Goal: Transaction & Acquisition: Purchase product/service

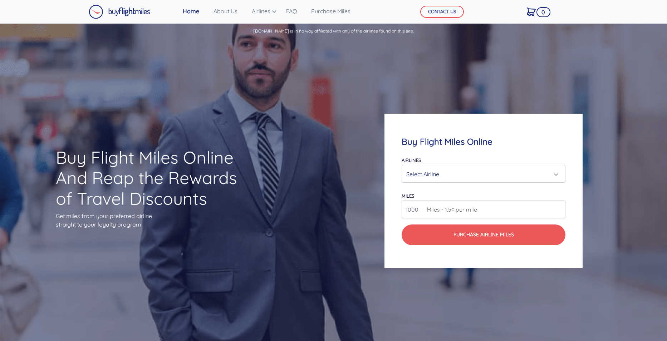
click at [491, 176] on div "Select Airline" at bounding box center [481, 174] width 150 height 14
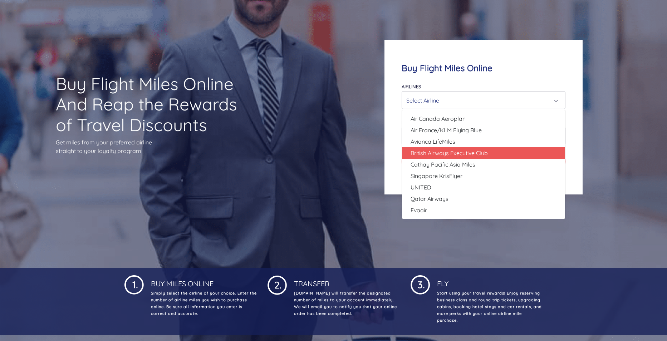
scroll to position [72, 0]
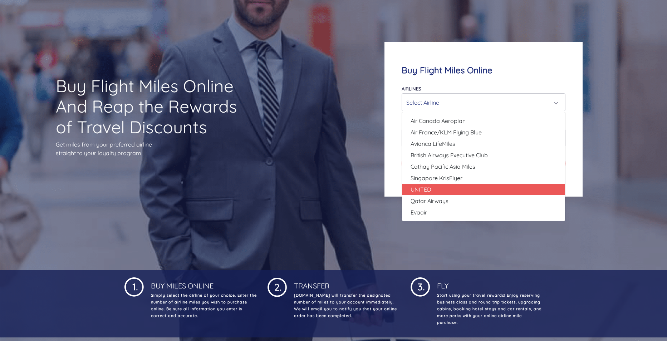
click at [454, 192] on link "UNITED" at bounding box center [483, 189] width 163 height 11
select select "UNITED"
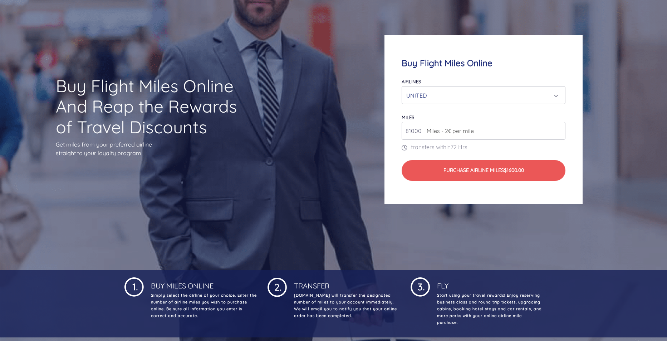
click at [560, 130] on input "81000" at bounding box center [484, 131] width 164 height 18
type input "80000"
click at [560, 132] on input "80000" at bounding box center [484, 131] width 164 height 18
drag, startPoint x: 541, startPoint y: 132, endPoint x: 351, endPoint y: 136, distance: 190.0
click at [351, 136] on div "Buy Flight Miles Online Airlines Air Canada Aeroplan Air France/KLM Flying Blue…" at bounding box center [483, 120] width 267 height 238
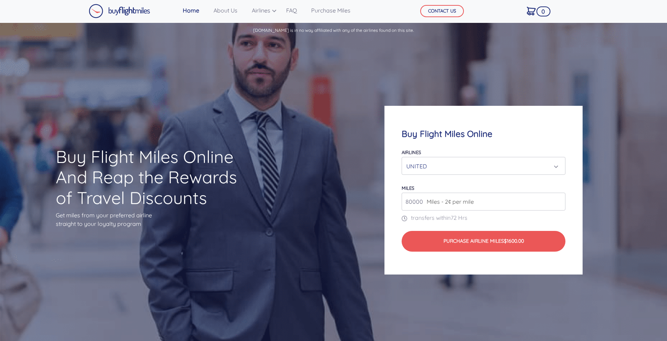
scroll to position [0, 0]
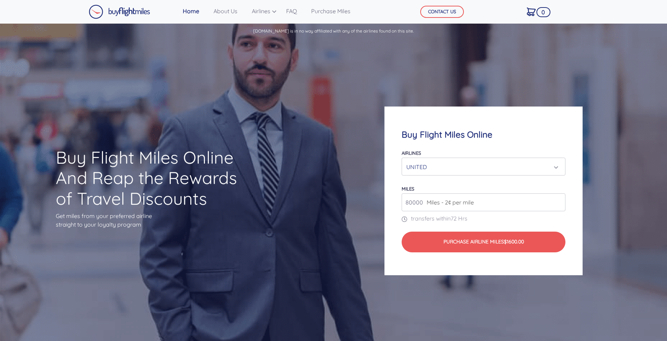
click at [461, 157] on div "Airlines Air Canada Aeroplan Air France/KLM Flying Blue Avianca LifeMiles Briti…" at bounding box center [484, 161] width 164 height 27
click at [460, 163] on div "UNITED" at bounding box center [481, 167] width 150 height 14
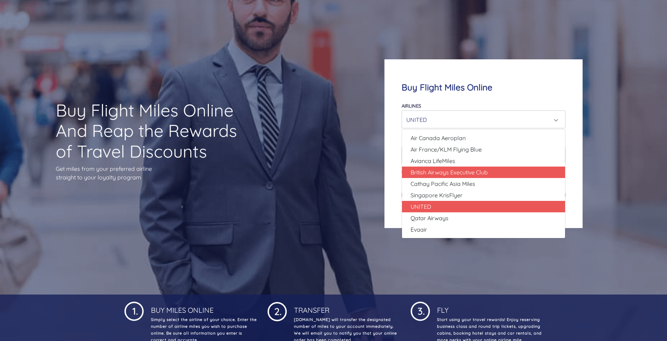
scroll to position [36, 0]
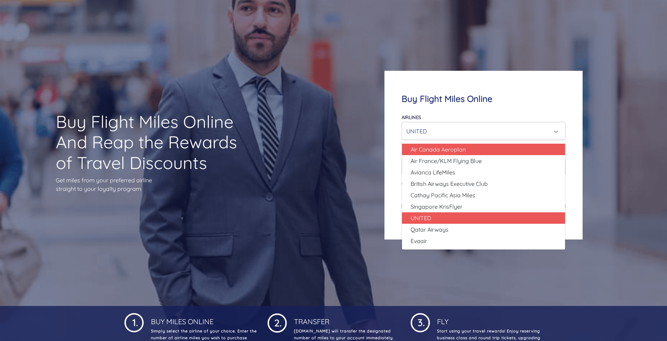
click at [452, 151] on span "Air Canada Aeroplan" at bounding box center [438, 149] width 55 height 9
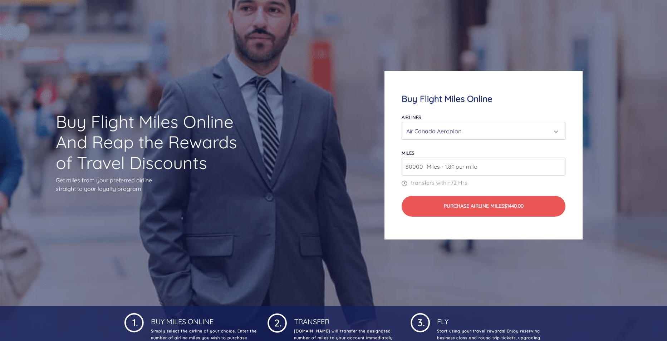
click at [433, 132] on div "Air Canada Aeroplan" at bounding box center [481, 131] width 150 height 14
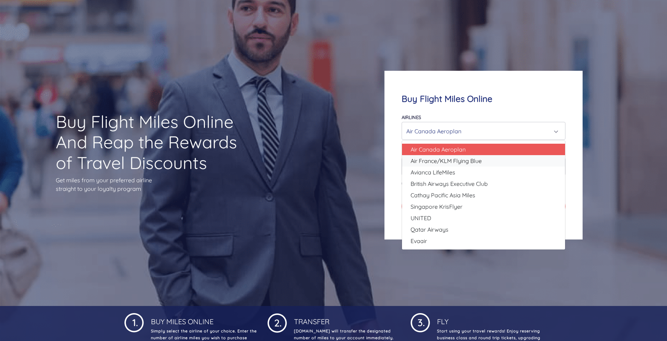
click at [433, 156] on link "Air France/KLM Flying Blue" at bounding box center [483, 160] width 163 height 11
select select "Air France/KLM Flying Blue"
type input "49000"
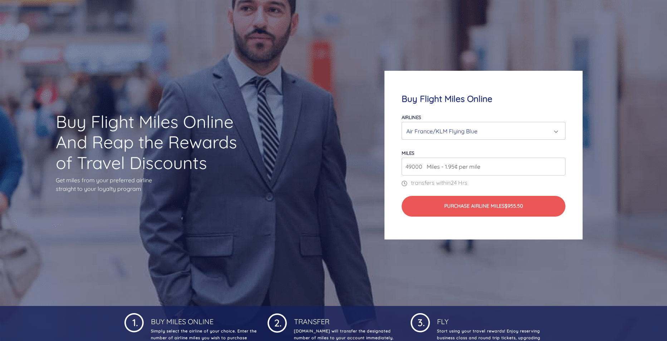
click at [444, 129] on div "Air France/KLM Flying Blue" at bounding box center [481, 131] width 150 height 14
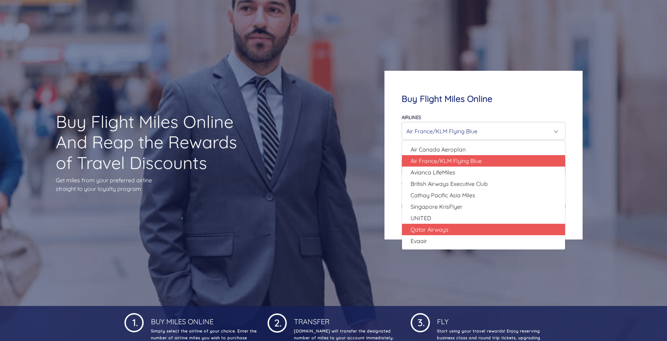
click at [445, 230] on span "Qatar Airways" at bounding box center [430, 229] width 38 height 9
select select "Qatar Airways"
type input "10000"
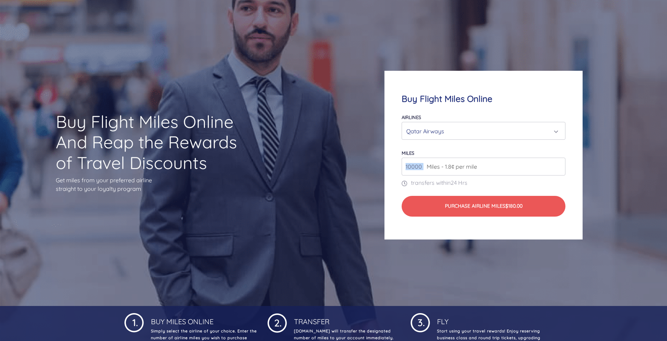
drag, startPoint x: 426, startPoint y: 166, endPoint x: 390, endPoint y: 167, distance: 36.1
click at [390, 167] on div "Buy Flight Miles Online Airlines Air Canada Aeroplan Air France/KLM Flying Blue…" at bounding box center [484, 155] width 198 height 169
click at [550, 160] on input "10000" at bounding box center [484, 167] width 164 height 18
click at [557, 168] on input "10000" at bounding box center [484, 167] width 164 height 18
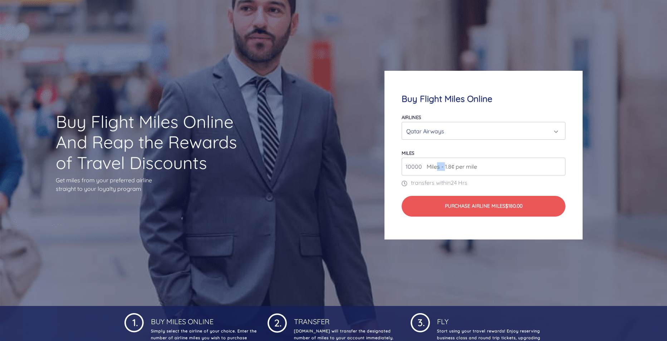
drag, startPoint x: 445, startPoint y: 170, endPoint x: 399, endPoint y: 166, distance: 45.5
click at [399, 166] on div "Buy Flight Miles Online Airlines Air Canada Aeroplan Air France/KLM Flying Blue…" at bounding box center [484, 155] width 198 height 169
drag, startPoint x: 399, startPoint y: 166, endPoint x: 398, endPoint y: 162, distance: 4.2
click at [397, 162] on div "Buy Flight Miles Online Airlines Air Canada Aeroplan Air France/KLM Flying Blue…" at bounding box center [484, 155] width 198 height 169
drag, startPoint x: 423, startPoint y: 165, endPoint x: 376, endPoint y: 165, distance: 47.2
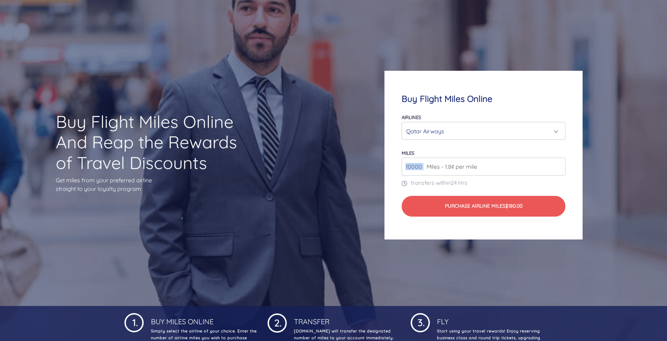
click at [376, 165] on div "Buy Flight Miles Online Airlines Air Canada Aeroplan Air France/KLM Flying Blue…" at bounding box center [483, 155] width 267 height 238
drag, startPoint x: 376, startPoint y: 165, endPoint x: 431, endPoint y: 168, distance: 55.6
click at [434, 168] on span "Miles - 1.8¢ per mile" at bounding box center [450, 166] width 54 height 9
drag, startPoint x: 425, startPoint y: 166, endPoint x: 394, endPoint y: 168, distance: 30.9
click at [394, 168] on div "Buy Flight Miles Online Airlines Air Canada Aeroplan Air France/KLM Flying Blue…" at bounding box center [484, 155] width 198 height 169
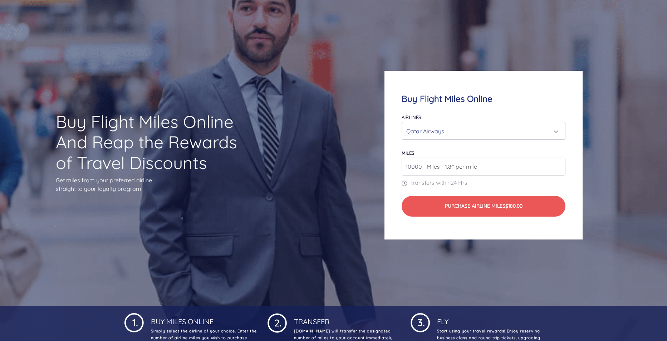
click at [559, 167] on input "10000" at bounding box center [484, 167] width 164 height 18
click at [559, 168] on input "10000" at bounding box center [484, 167] width 164 height 18
click at [549, 171] on input "10000" at bounding box center [484, 167] width 164 height 18
click at [461, 133] on div "Qatar Airways" at bounding box center [481, 131] width 150 height 14
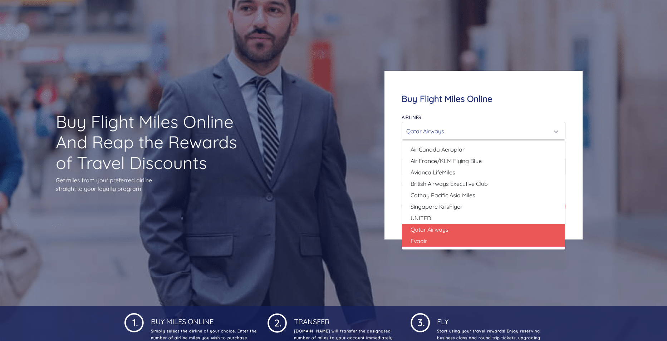
click at [440, 240] on link "Evaair" at bounding box center [483, 240] width 163 height 11
select select "Evaair"
type input "50000"
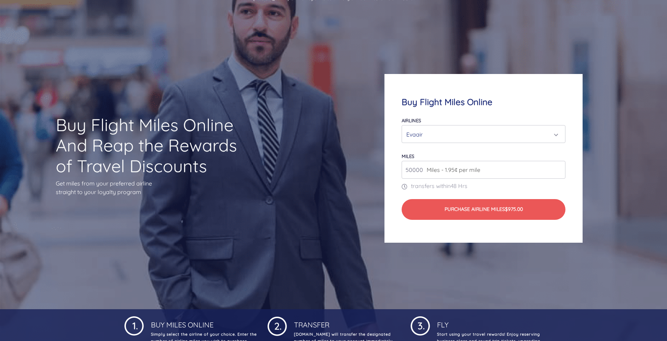
scroll to position [0, 0]
